Goal: Check status: Check status

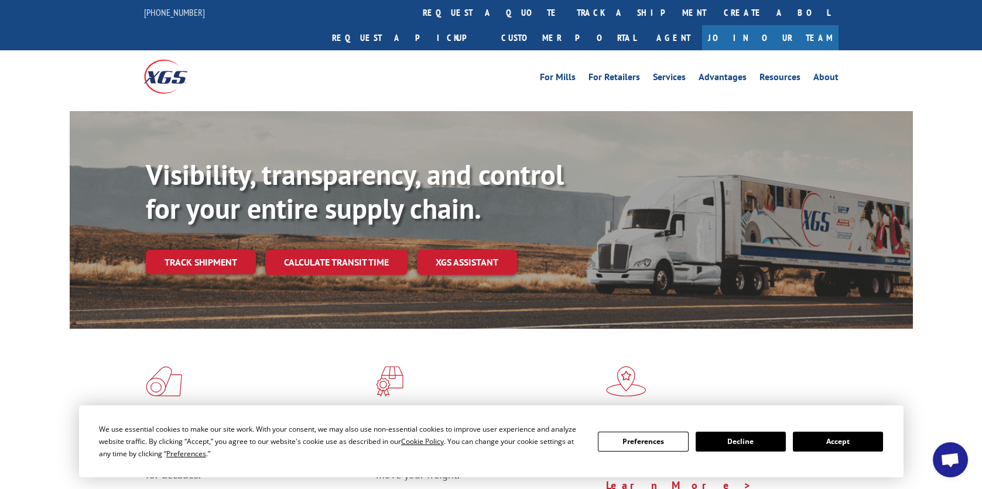
scroll to position [58, 0]
click at [206, 250] on link "Track shipment" at bounding box center [201, 262] width 110 height 25
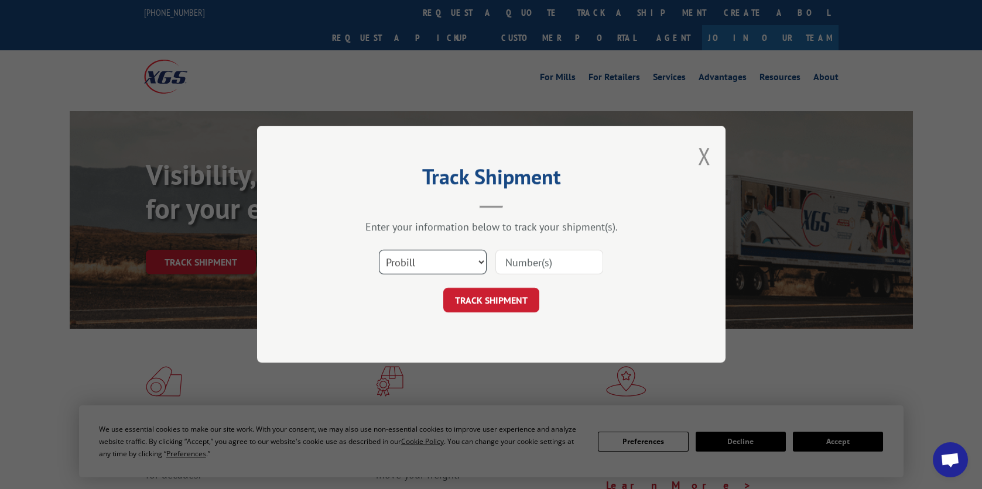
drag, startPoint x: 431, startPoint y: 259, endPoint x: 439, endPoint y: 263, distance: 8.9
click at [432, 262] on select "Select category... Probill BOL PO" at bounding box center [433, 263] width 108 height 25
click at [923, 402] on div "Track Shipment Enter your information below to track your shipment(s). Select c…" at bounding box center [491, 244] width 982 height 489
click at [946, 468] on span "Open chat" at bounding box center [949, 461] width 19 height 16
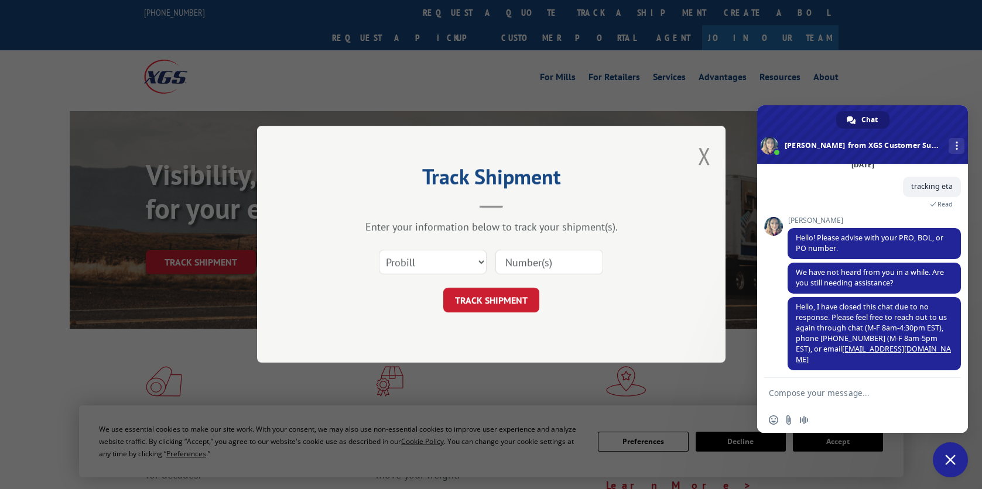
click at [827, 398] on textarea "Compose your message..." at bounding box center [851, 392] width 164 height 29
click at [461, 258] on select "Select category... Probill BOL PO" at bounding box center [433, 263] width 108 height 25
select select "bol"
click at [379, 251] on select "Select category... Probill BOL PO" at bounding box center [433, 263] width 108 height 25
click at [519, 264] on input at bounding box center [549, 263] width 108 height 25
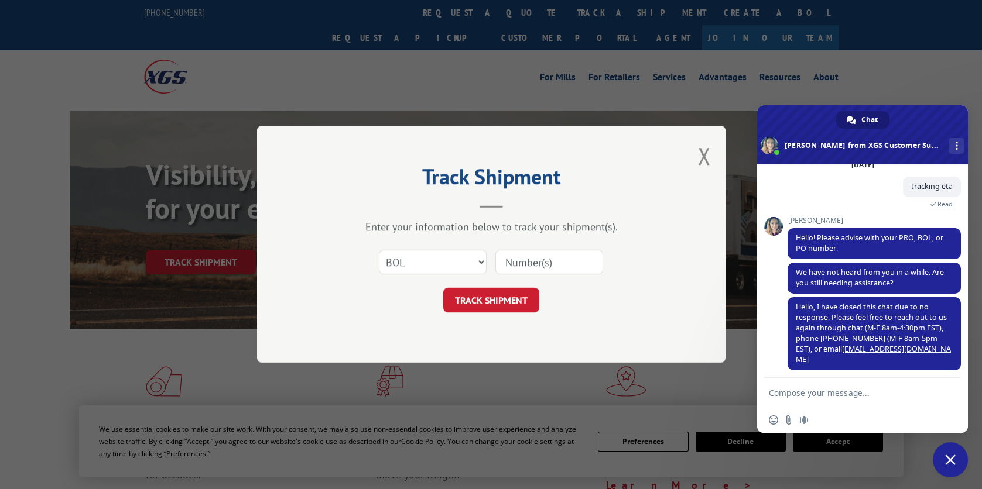
paste input "5120794"
type input "5120794"
click at [501, 302] on button "TRACK SHIPMENT" at bounding box center [491, 301] width 96 height 25
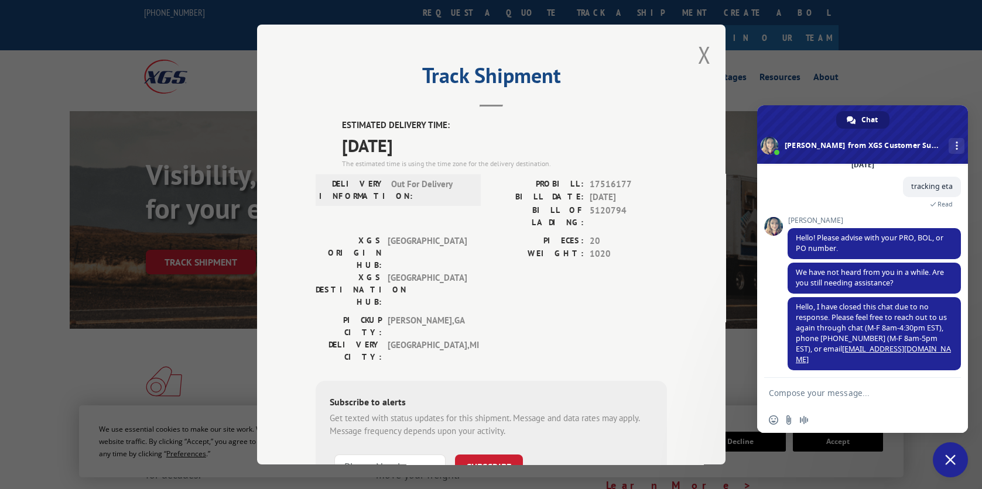
click at [860, 400] on textarea "Compose your message..." at bounding box center [851, 392] width 164 height 29
type textarea "looking for eta"
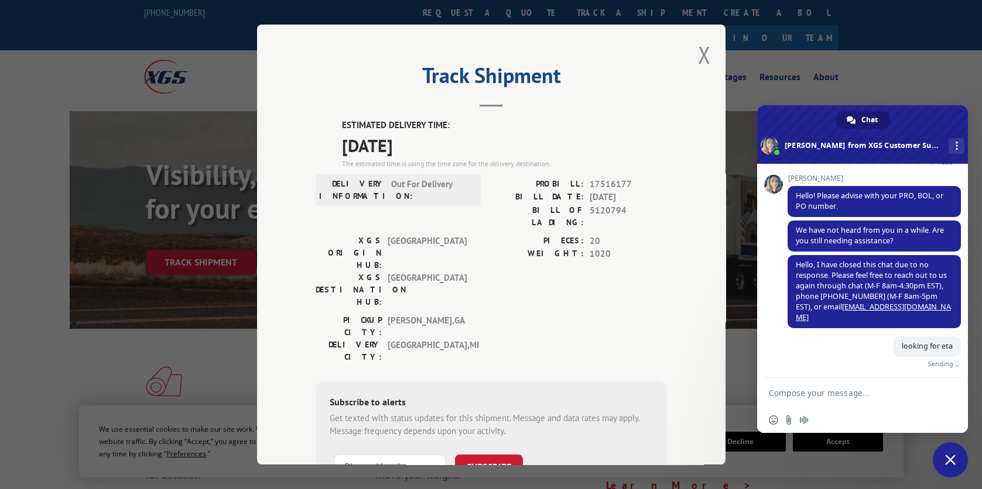
scroll to position [87, 0]
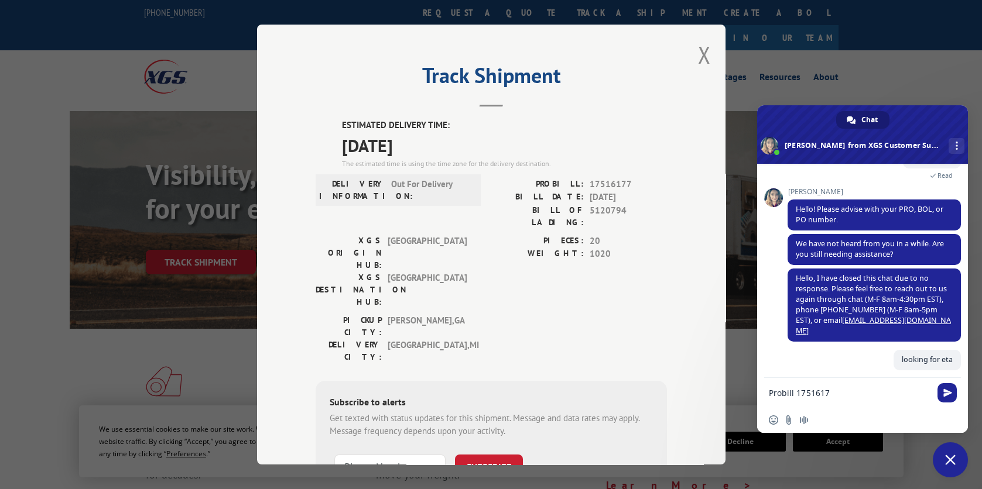
type textarea "Probill 17516177"
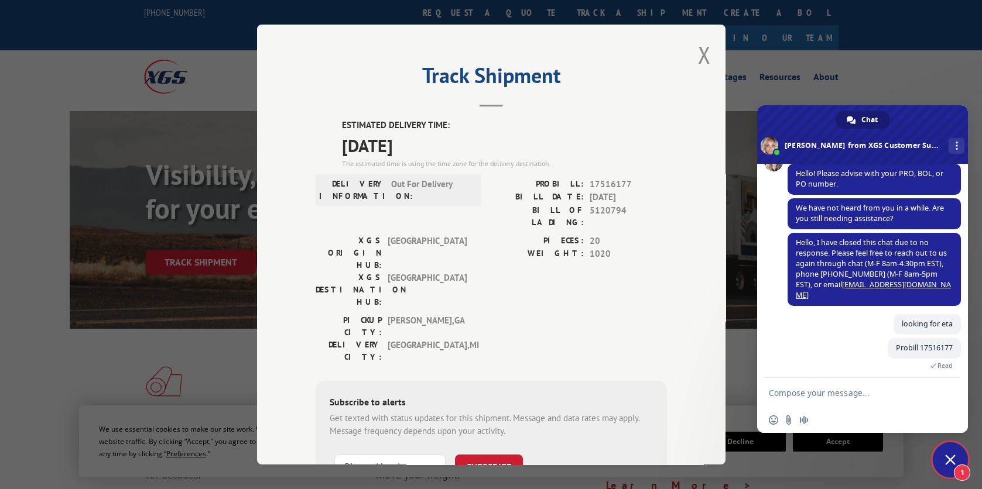
scroll to position [197, 0]
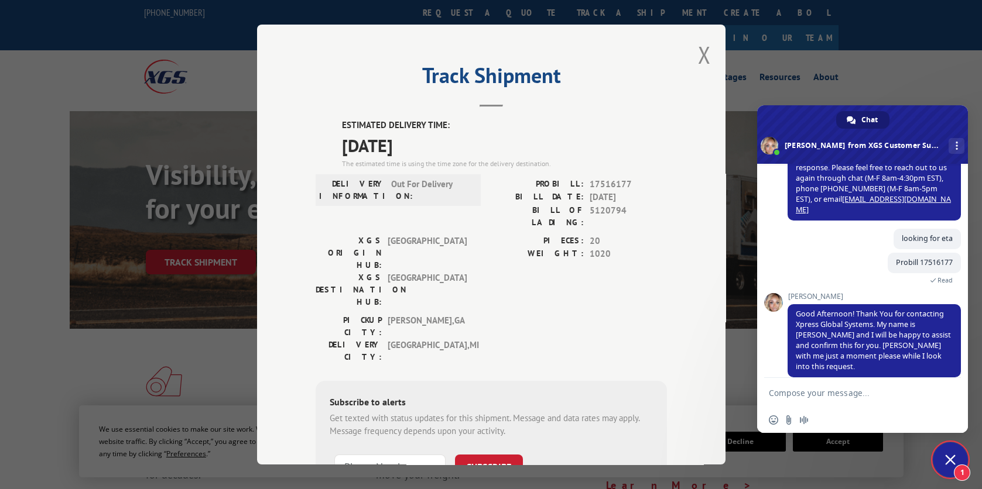
click at [895, 399] on textarea "Compose your message..." at bounding box center [851, 392] width 164 height 29
click at [859, 391] on textarea "Compose your message..." at bounding box center [851, 392] width 164 height 29
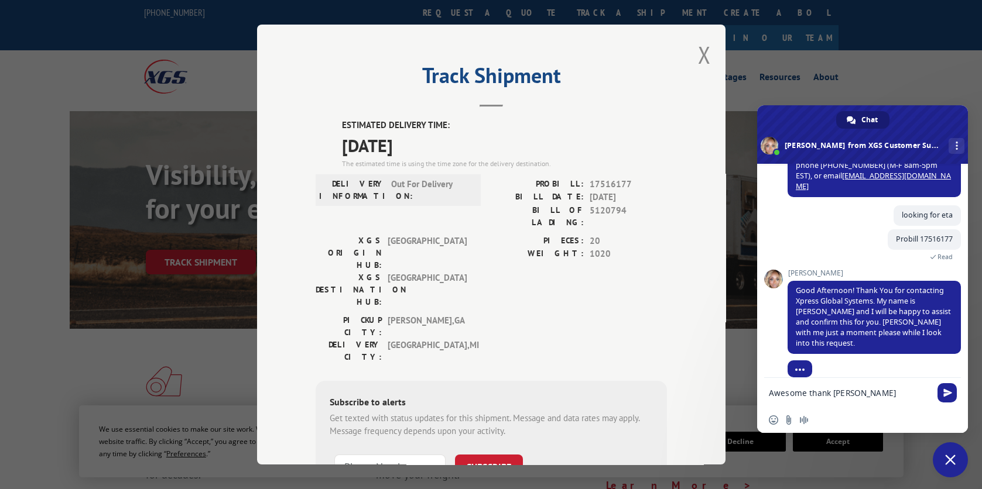
type textarea "Awesome thank you"
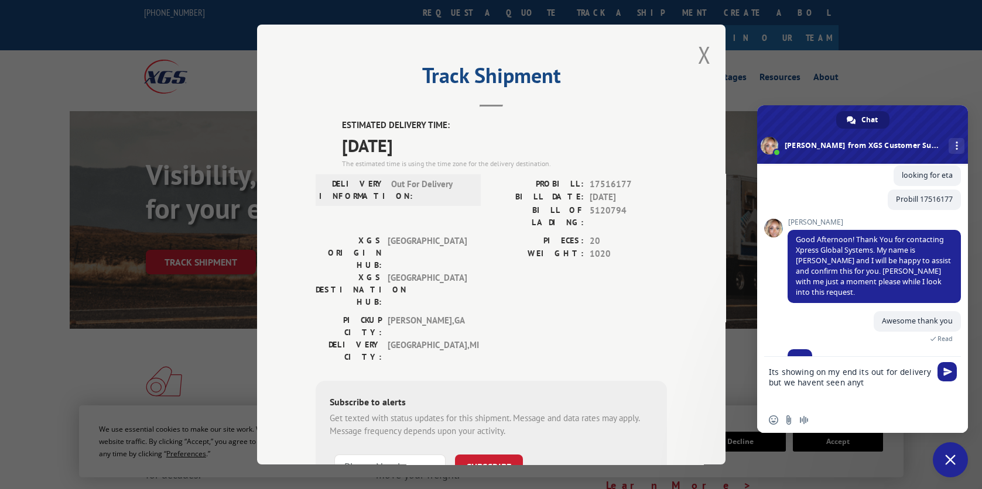
scroll to position [262, 0]
type textarea "Its showing on my end its out for delivery but we havent seen anything yet."
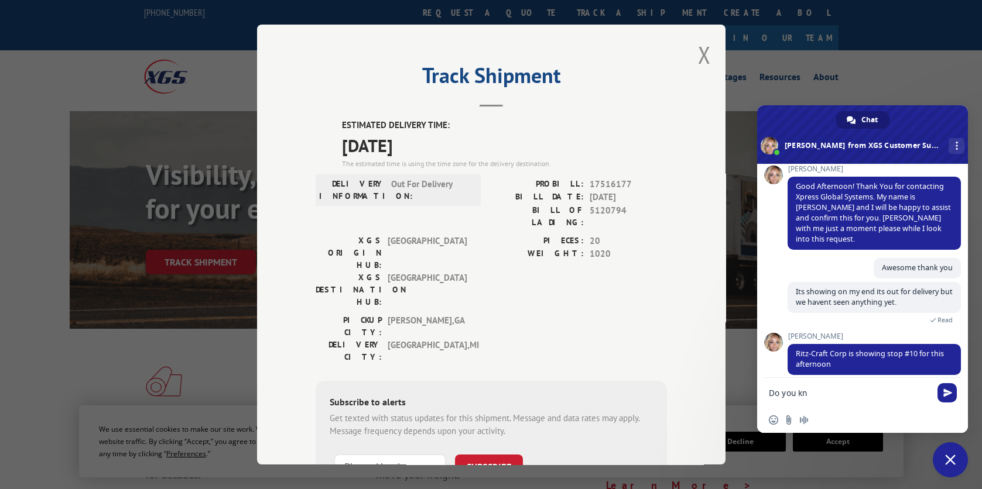
scroll to position [337, 0]
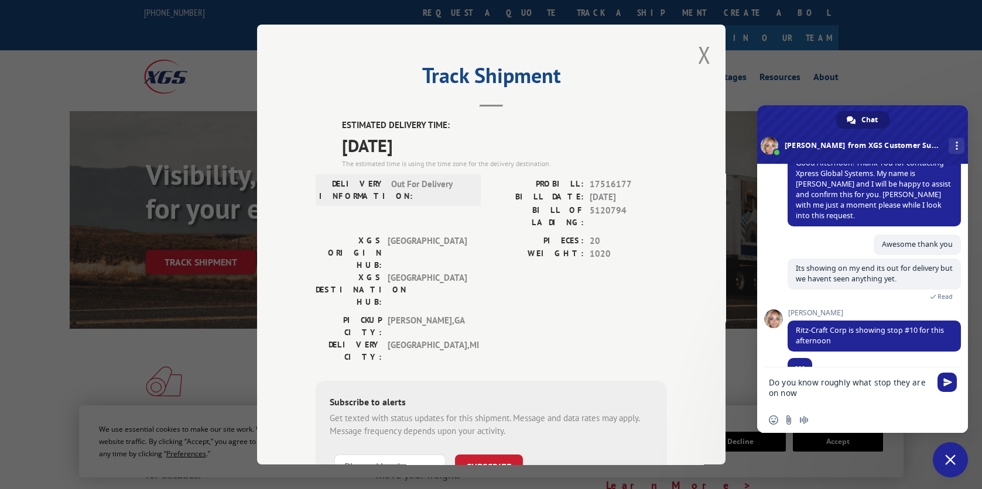
type textarea "Do you know roughly what stop they are on now."
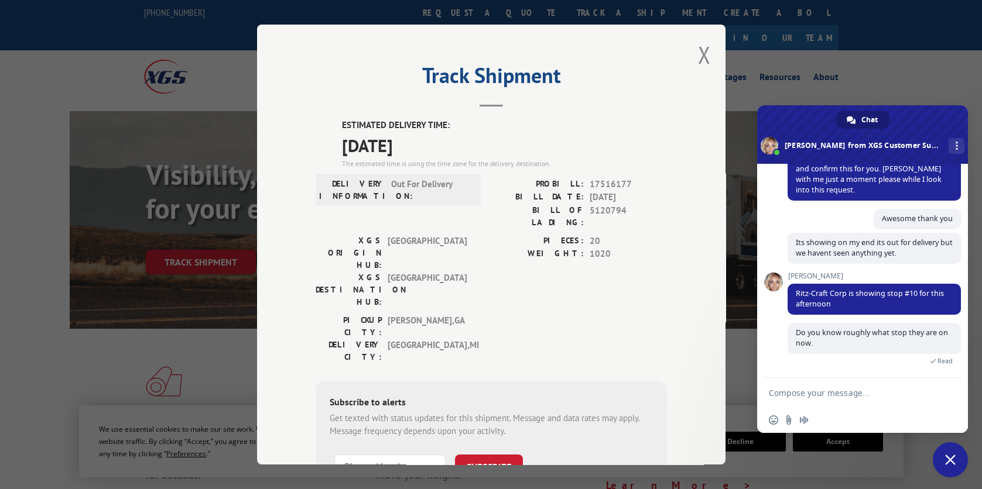
scroll to position [405, 0]
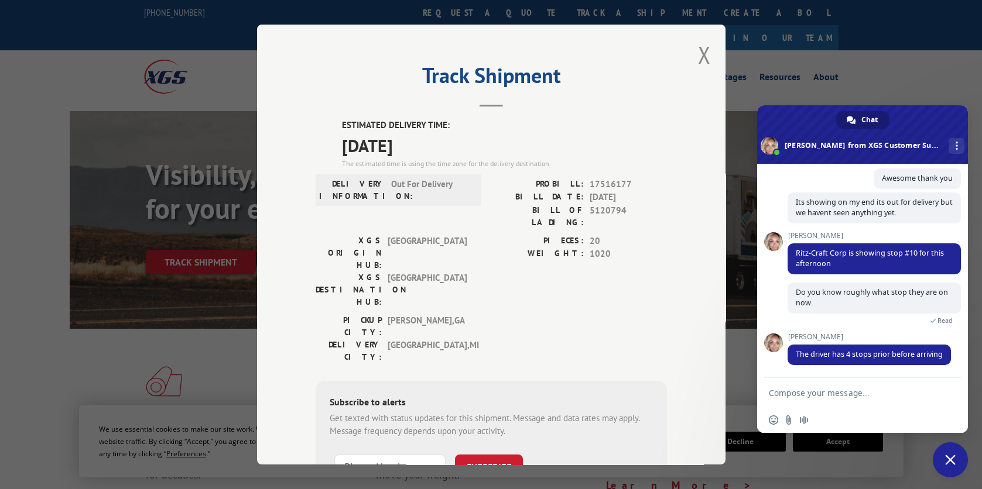
type textarea "o"
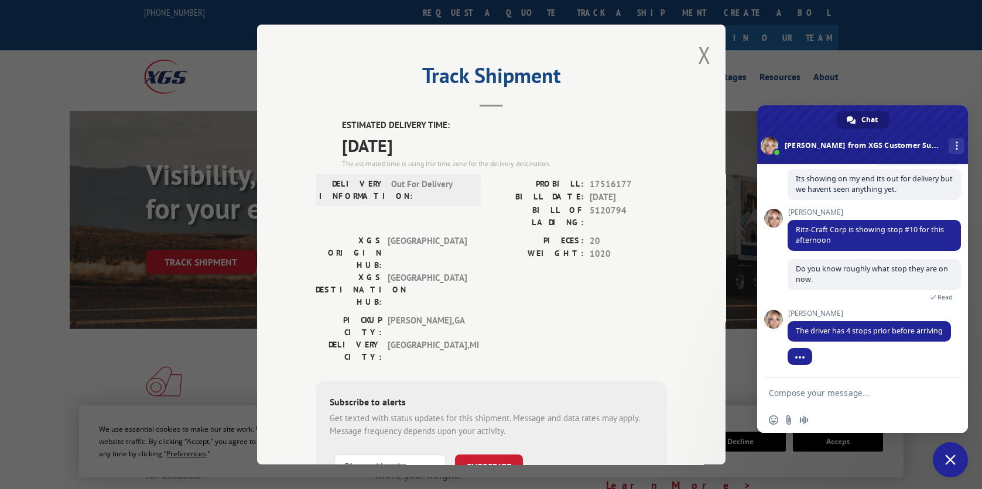
scroll to position [430, 0]
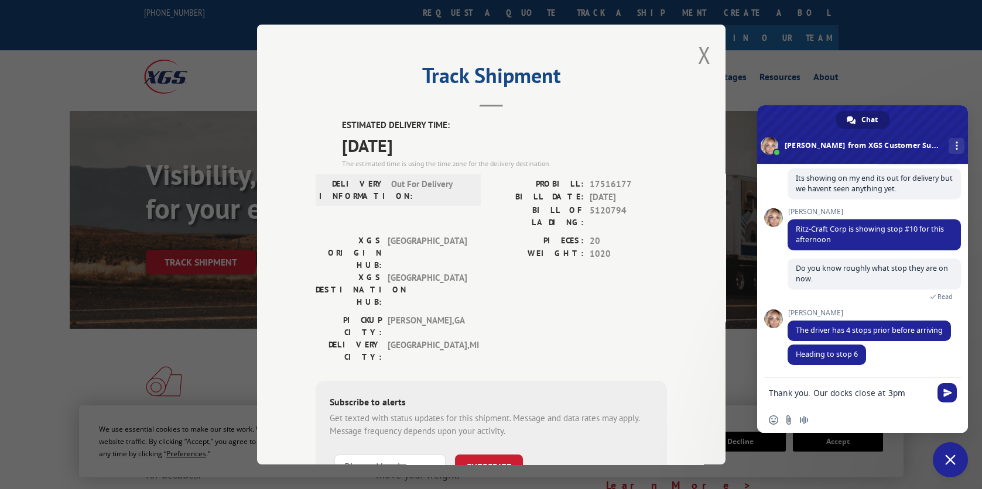
type textarea "Thank you. Our docks close at 3pm"
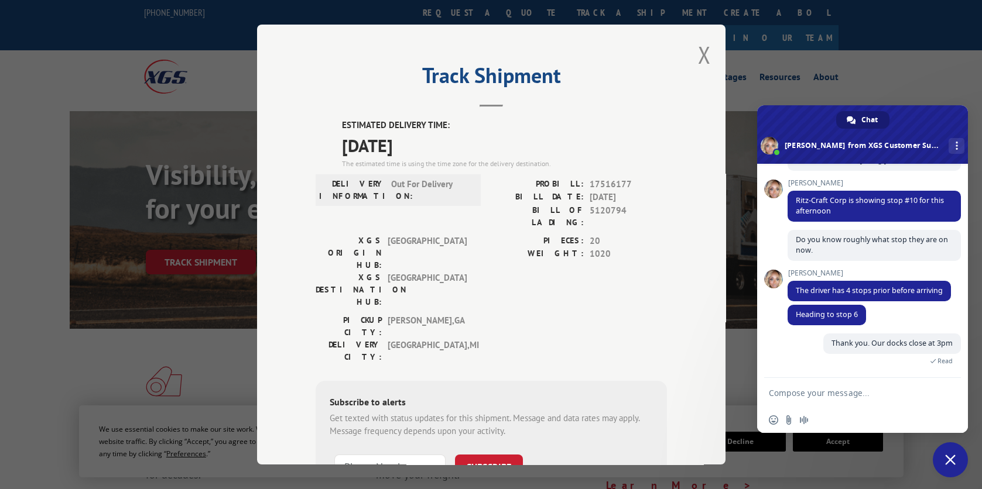
scroll to position [545, 0]
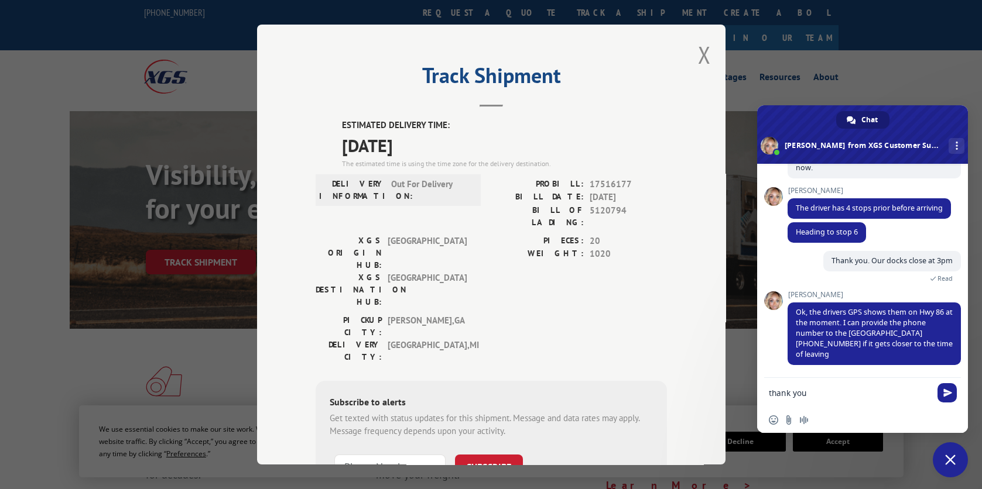
type textarea "thank you!"
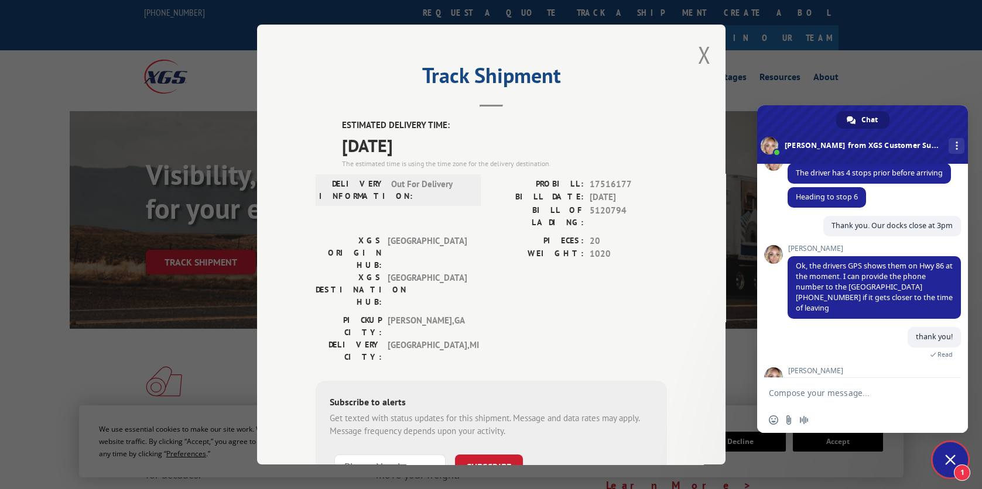
scroll to position [694, 0]
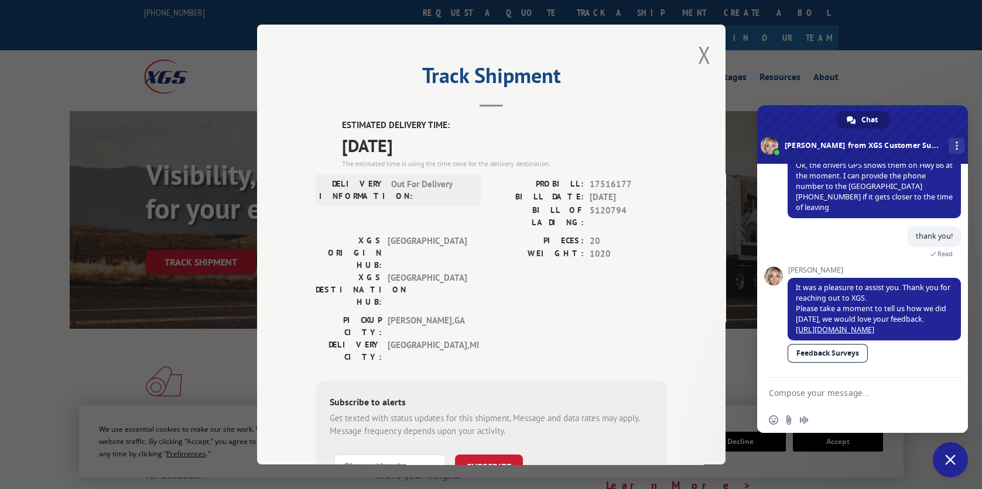
click at [858, 400] on textarea "Compose your message..." at bounding box center [851, 392] width 164 height 29
click at [850, 399] on textarea "Compose your message..." at bounding box center [851, 392] width 164 height 29
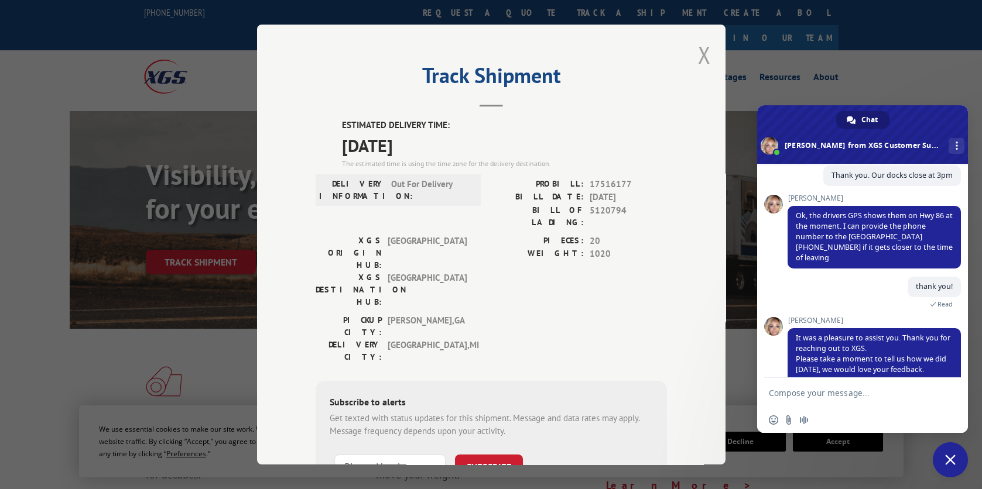
click at [698, 53] on button "Close modal" at bounding box center [704, 54] width 13 height 31
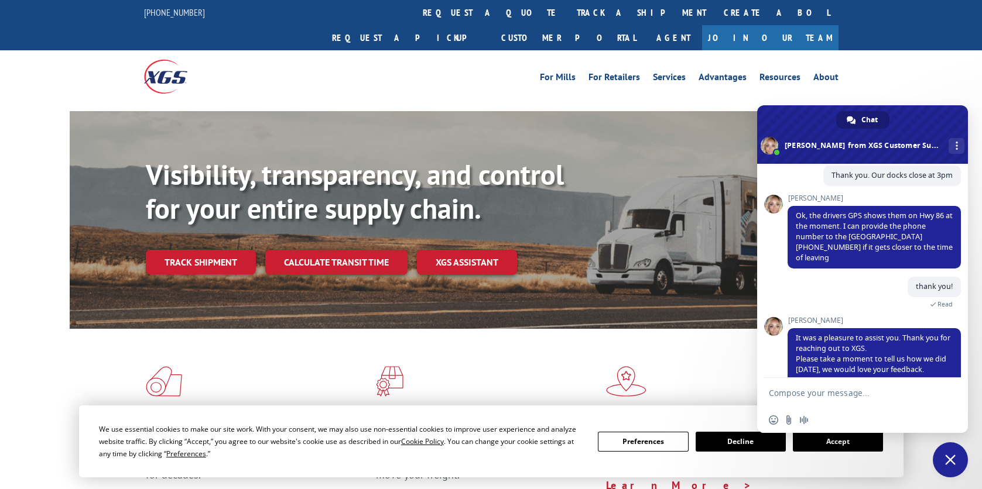
click at [951, 452] on span "Close chat" at bounding box center [950, 460] width 35 height 35
